Goal: Transaction & Acquisition: Download file/media

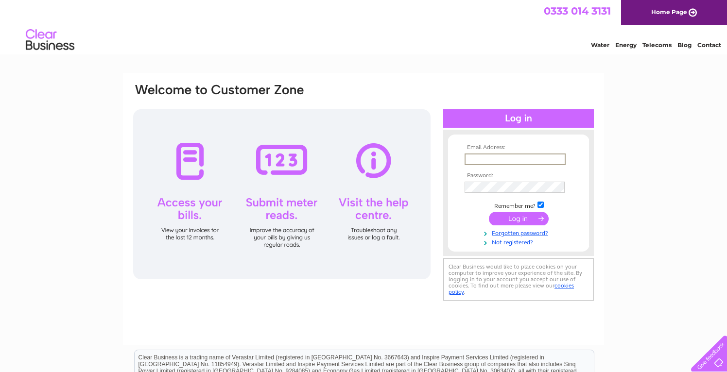
type input "[EMAIL_ADDRESS][DOMAIN_NAME]"
click at [518, 218] on input "submit" at bounding box center [519, 219] width 60 height 14
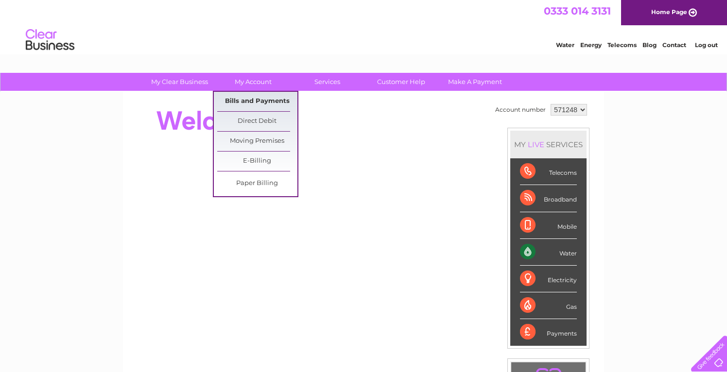
click at [261, 106] on link "Bills and Payments" at bounding box center [257, 101] width 80 height 19
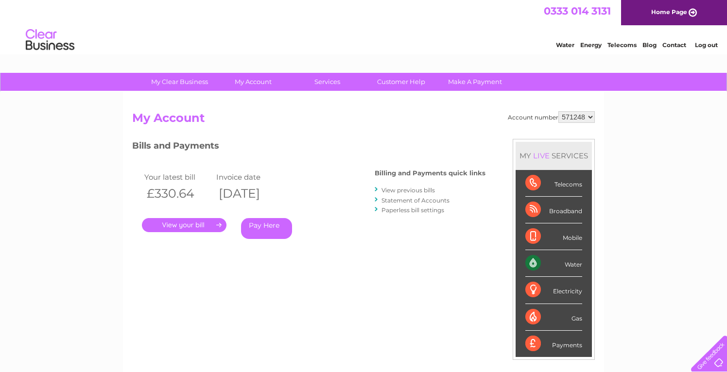
click at [424, 190] on link "View previous bills" at bounding box center [407, 190] width 53 height 7
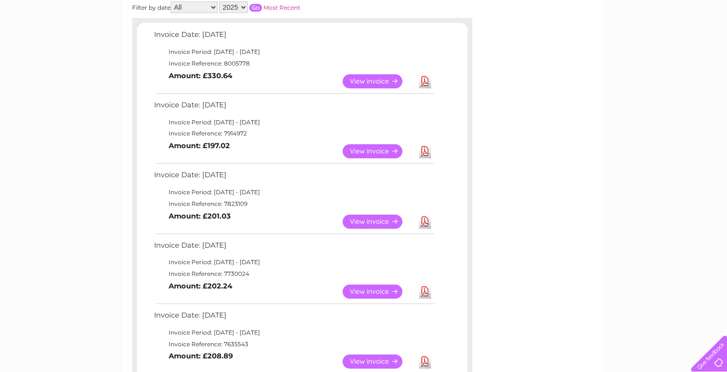
scroll to position [154, 0]
click at [426, 288] on link "Download" at bounding box center [425, 292] width 12 height 14
click at [424, 218] on link "Download" at bounding box center [425, 222] width 12 height 14
click at [425, 147] on link "Download" at bounding box center [425, 151] width 12 height 14
click at [424, 80] on link "Download" at bounding box center [425, 81] width 12 height 14
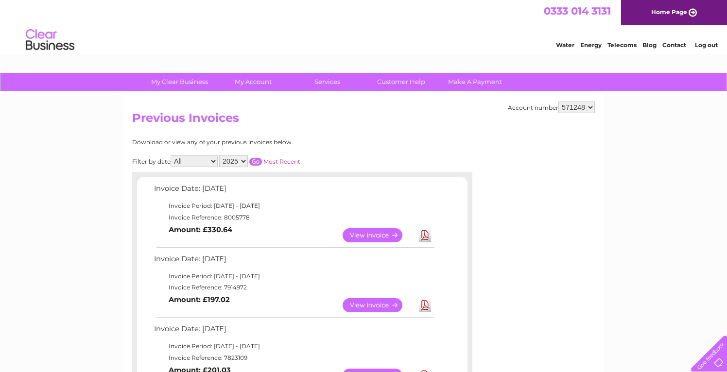
scroll to position [0, 0]
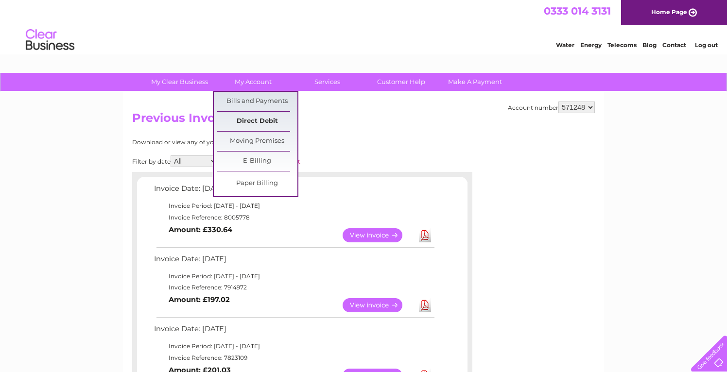
click at [268, 118] on link "Direct Debit" at bounding box center [257, 121] width 80 height 19
